Goal: Task Accomplishment & Management: Use online tool/utility

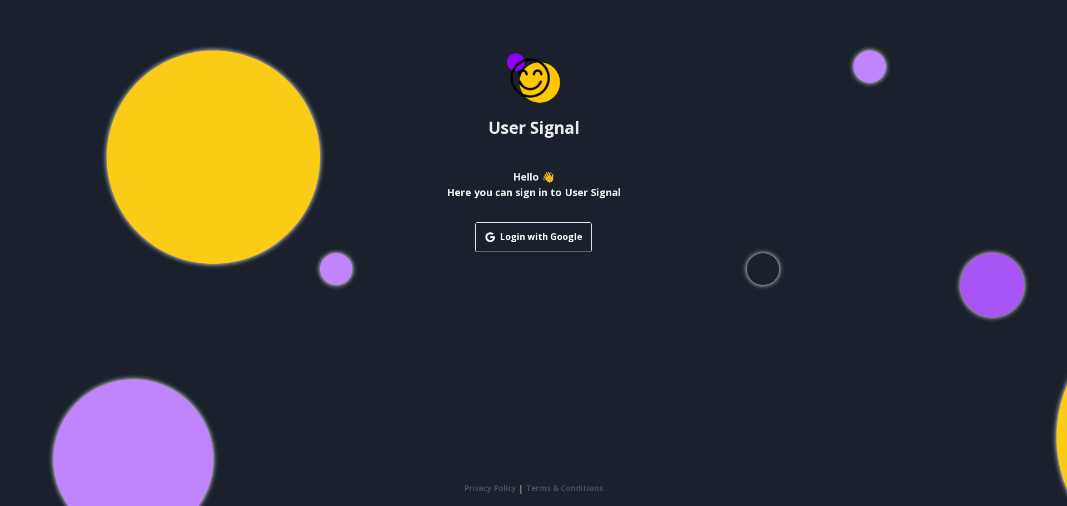
click at [529, 228] on button "Login with Google" at bounding box center [533, 237] width 117 height 30
